Goal: Information Seeking & Learning: Learn about a topic

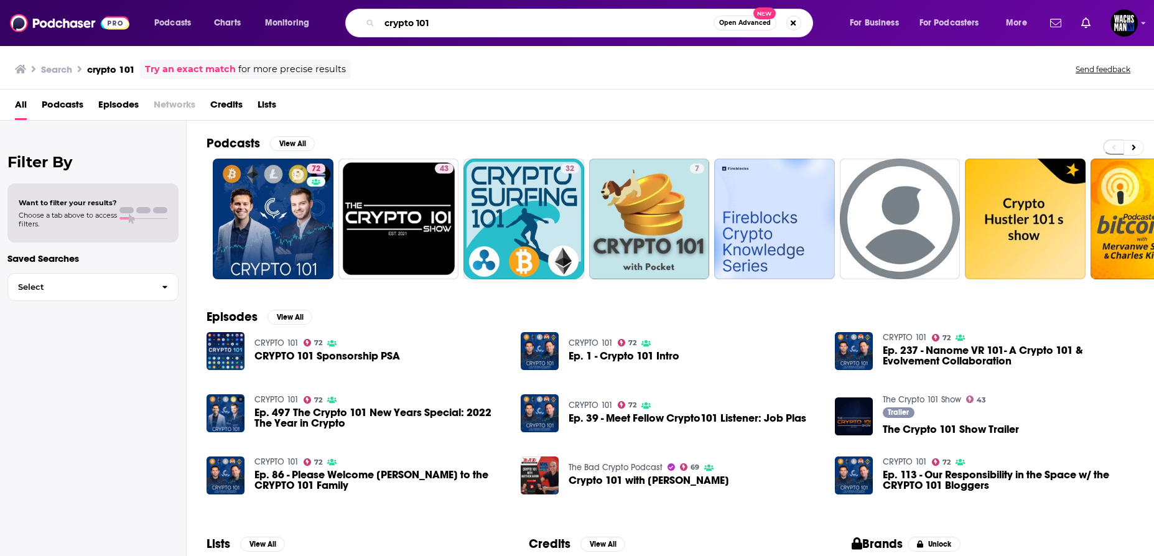
drag, startPoint x: 432, startPoint y: 21, endPoint x: 363, endPoint y: 18, distance: 69.1
click at [364, 20] on div "crypto 101 Open Advanced New" at bounding box center [579, 23] width 468 height 29
type input "tech talks daily"
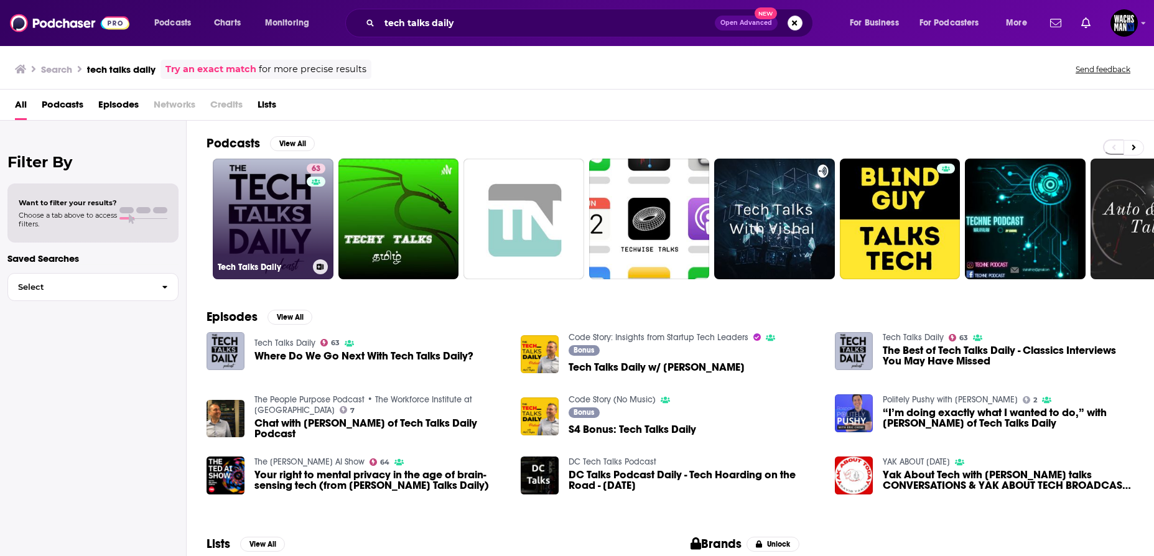
click at [256, 196] on link "63 Tech Talks Daily" at bounding box center [273, 219] width 121 height 121
